Goal: Information Seeking & Learning: Learn about a topic

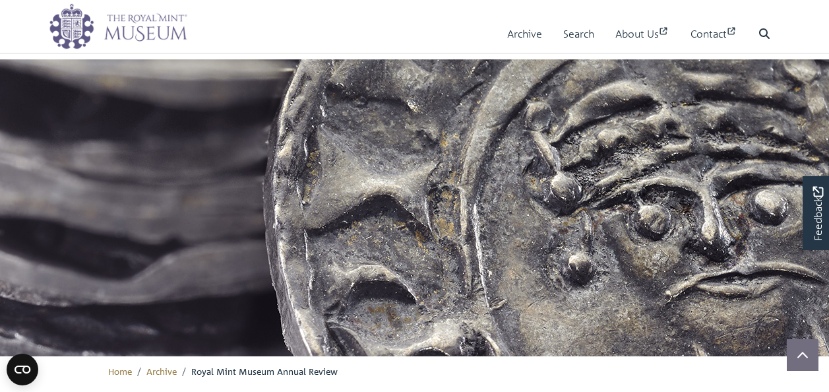
scroll to position [1258, 0]
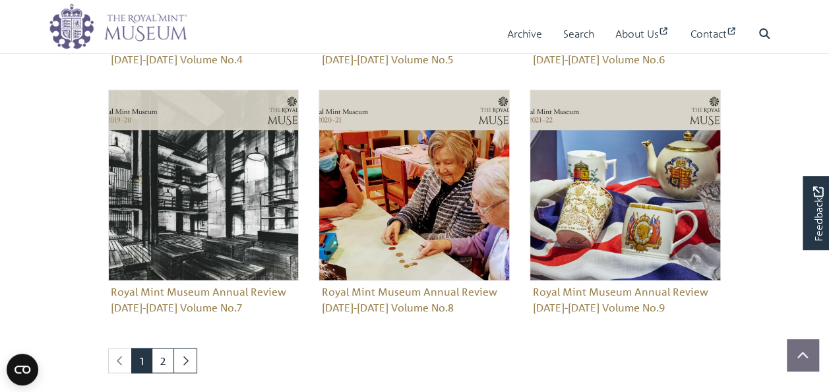
scroll to position [1323, 0]
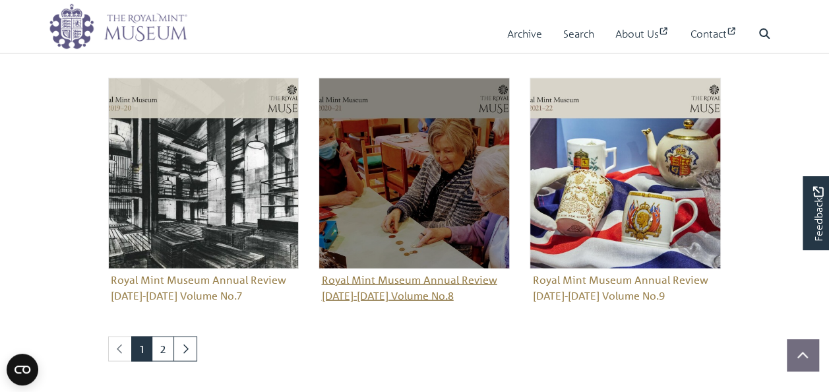
click at [416, 280] on figure "Royal Mint Museum Annual Review 2020-2021 Volume No.8" at bounding box center [413, 192] width 191 height 228
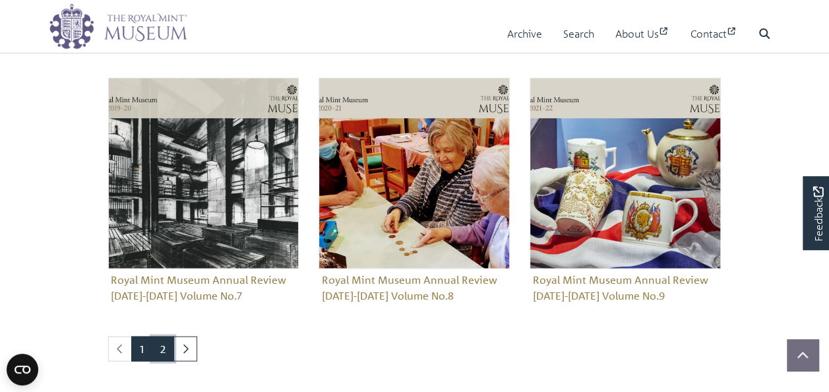
click at [163, 348] on link "2" at bounding box center [163, 348] width 22 height 25
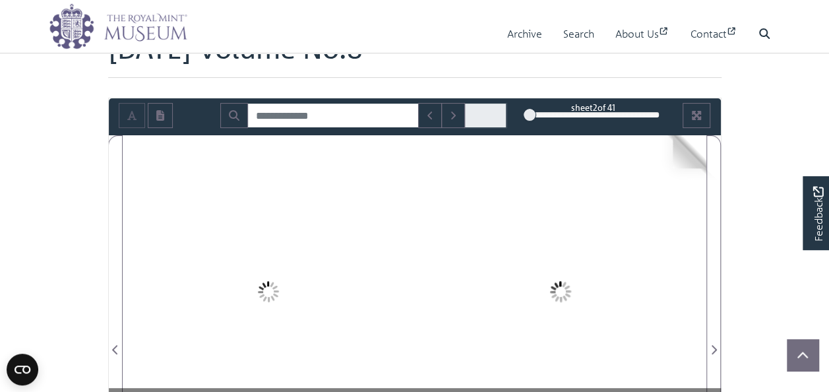
scroll to position [198, 0]
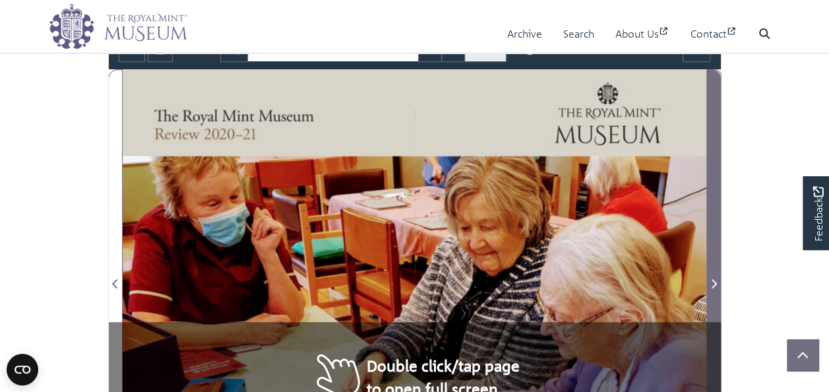
click at [715, 280] on icon "Next Page" at bounding box center [713, 283] width 7 height 11
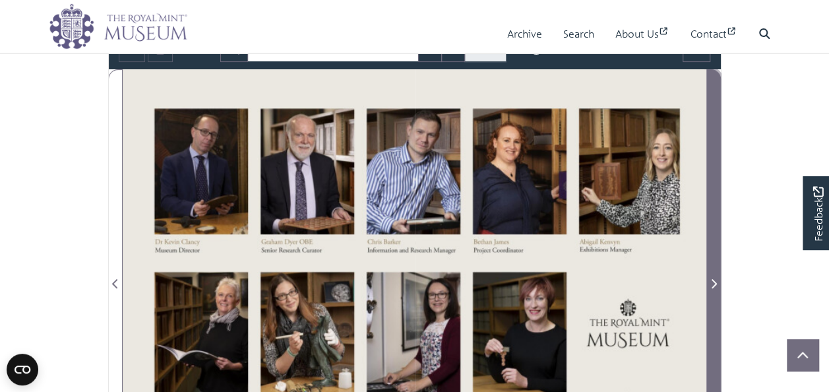
click at [715, 280] on icon "Next Page" at bounding box center [713, 283] width 7 height 11
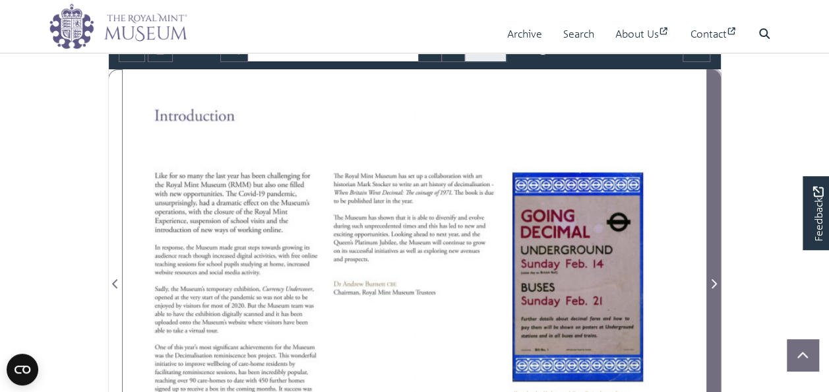
click at [715, 280] on icon "Next Page" at bounding box center [713, 283] width 7 height 11
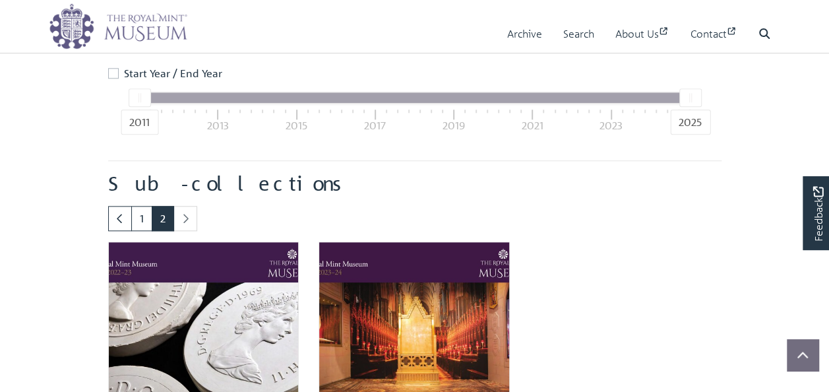
scroll to position [796, 0]
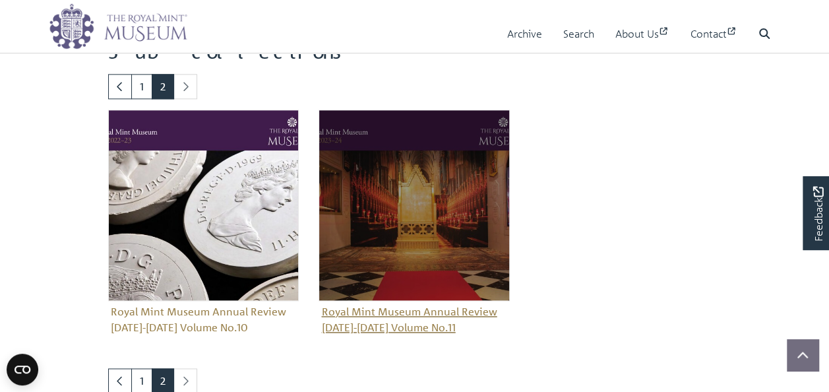
click at [425, 318] on figure "Royal Mint Museum Annual Review 2023-2024 Volume No.11" at bounding box center [413, 223] width 191 height 228
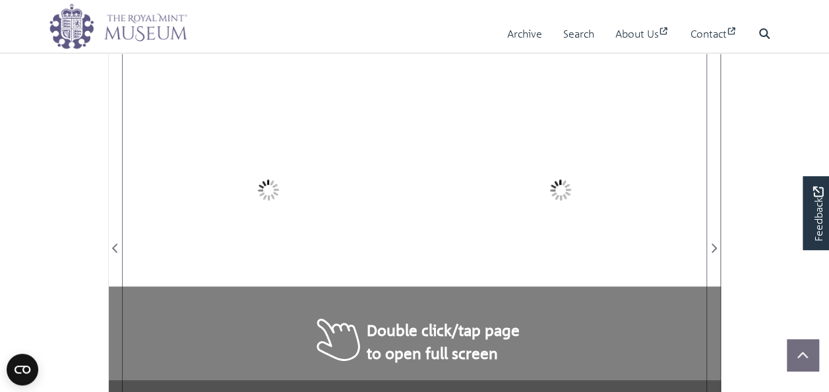
scroll to position [264, 0]
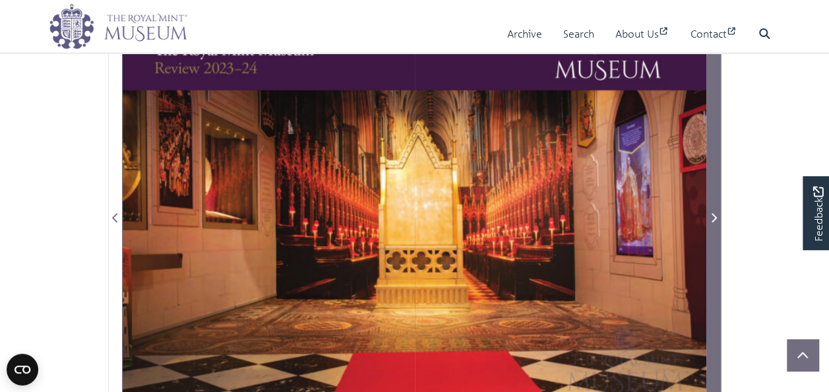
click at [716, 219] on icon "Next Page" at bounding box center [713, 217] width 7 height 11
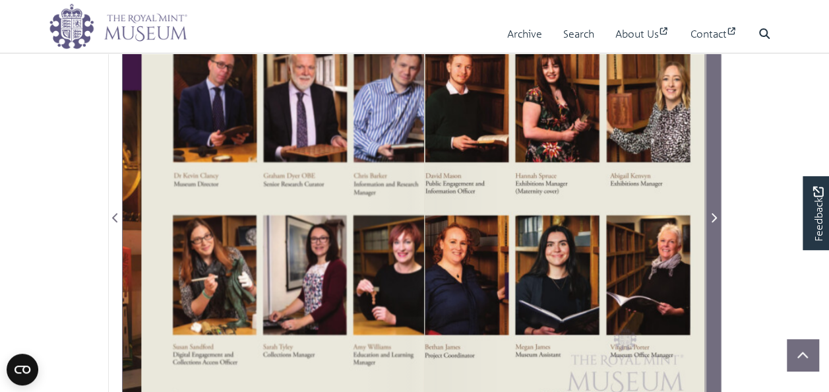
click at [716, 219] on icon "Next Page" at bounding box center [713, 217] width 7 height 11
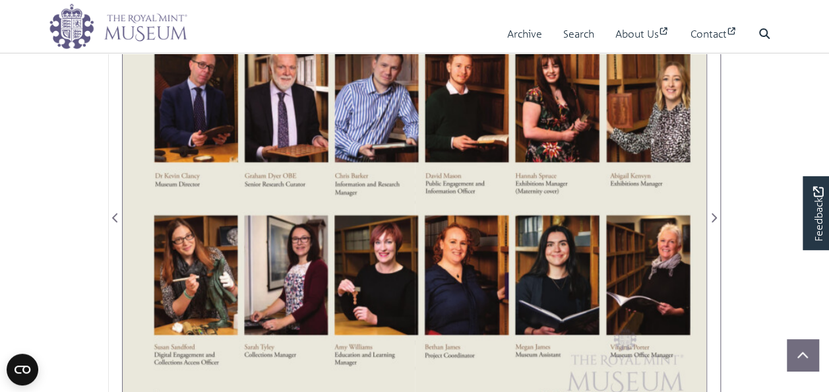
click at [71, 168] on body "Menu Archive Search About Us Contact" at bounding box center [414, 357] width 829 height 1242
